Goal: Information Seeking & Learning: Learn about a topic

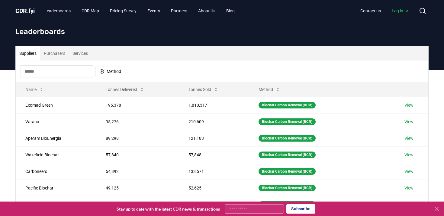
click at [70, 73] on input at bounding box center [57, 72] width 72 height 12
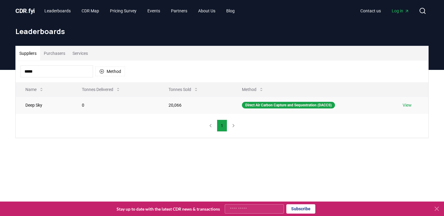
type input "****"
click at [35, 105] on td "Deep Sky" at bounding box center [44, 105] width 56 height 17
click at [69, 108] on td "Deep Sky" at bounding box center [44, 105] width 56 height 17
click at [253, 110] on td "Direct Air Carbon Capture and Sequestration (DACCS)" at bounding box center [312, 105] width 161 height 17
click at [410, 105] on link "View" at bounding box center [406, 105] width 9 height 6
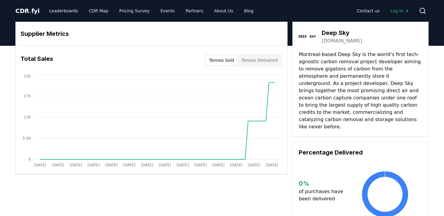
drag, startPoint x: 344, startPoint y: 60, endPoint x: 345, endPoint y: 128, distance: 68.5
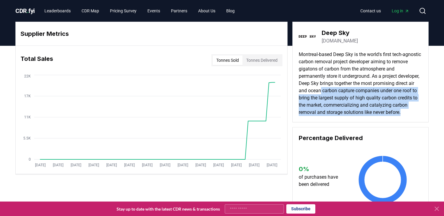
drag, startPoint x: 345, startPoint y: 128, endPoint x: 342, endPoint y: 90, distance: 38.8
click at [342, 90] on div "Deep Sky deepskyclimate.com Montreal-based Deep Sky is the world's first tech-a…" at bounding box center [360, 72] width 136 height 101
click at [342, 90] on p "Montreal-based Deep Sky is the world's first tech-agnostic carbon removal proje…" at bounding box center [360, 83] width 123 height 65
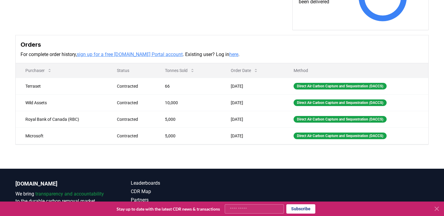
scroll to position [183, 0]
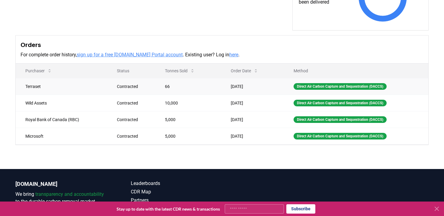
drag, startPoint x: 267, startPoint y: 145, endPoint x: 241, endPoint y: 87, distance: 63.0
click at [241, 87] on tbody "Terraset Contracted 66 Jul 09, 2025 Direct Air Carbon Capture and Sequestration…" at bounding box center [222, 111] width 412 height 66
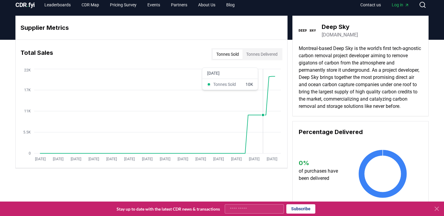
scroll to position [0, 0]
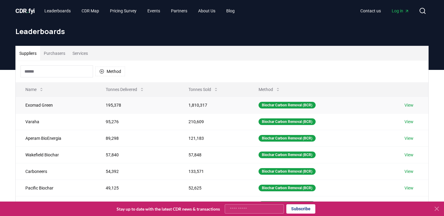
click at [52, 103] on td "Exomad Green" at bounding box center [56, 105] width 80 height 17
click at [56, 105] on td "Exomad Green" at bounding box center [56, 105] width 80 height 17
click at [408, 107] on link "View" at bounding box center [408, 105] width 9 height 6
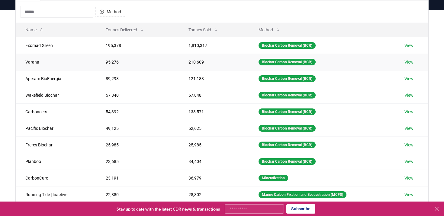
scroll to position [61, 0]
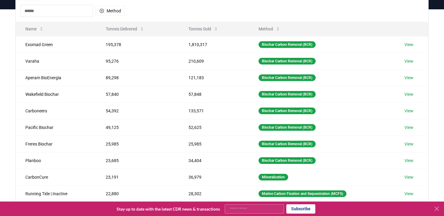
click at [62, 9] on input at bounding box center [57, 11] width 72 height 12
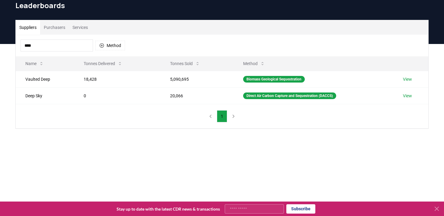
scroll to position [18, 0]
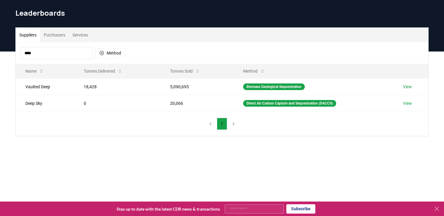
drag, startPoint x: 77, startPoint y: 51, endPoint x: 0, endPoint y: 56, distance: 76.9
click at [0, 56] on div "Suppliers Purchasers Services **** Method Name Tonnes Delivered Tonnes Sold Met…" at bounding box center [222, 106] width 444 height 109
type input "*"
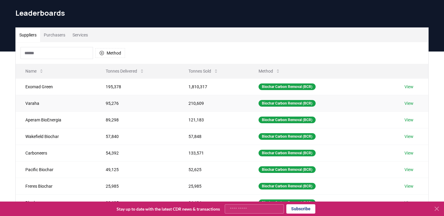
click at [34, 101] on td "Varaha" at bounding box center [56, 103] width 80 height 17
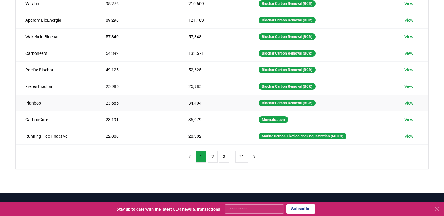
scroll to position [126, 0]
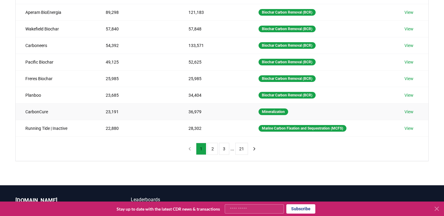
click at [43, 113] on td "CarbonCure" at bounding box center [56, 112] width 80 height 17
